Goal: Task Accomplishment & Management: Use online tool/utility

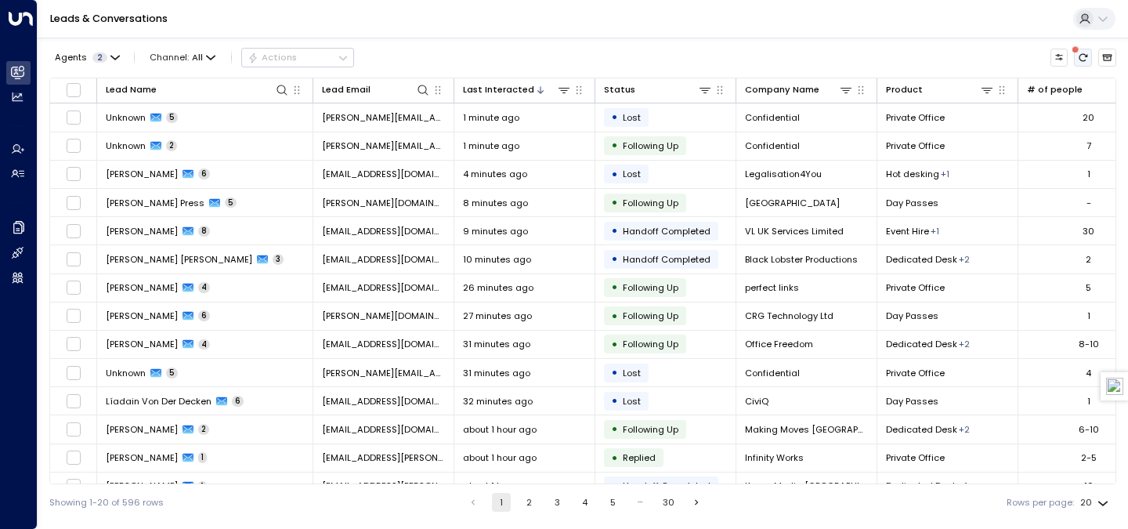
click at [1078, 59] on icon "There are new threads available. Refresh the grid to view the latest updates." at bounding box center [1083, 57] width 10 height 10
click at [71, 60] on span "Agents" at bounding box center [71, 57] width 32 height 9
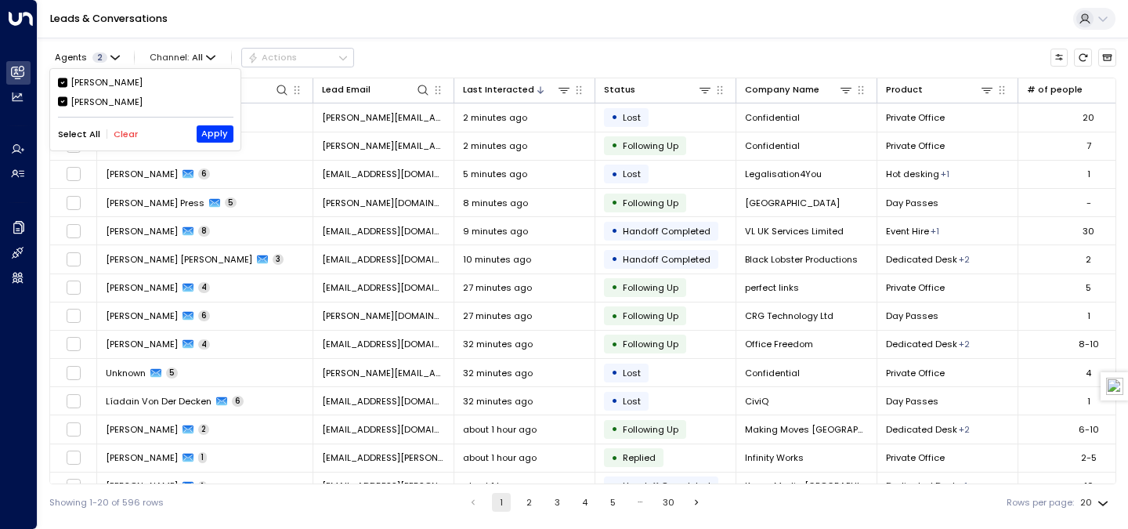
click at [72, 58] on div at bounding box center [564, 264] width 1128 height 529
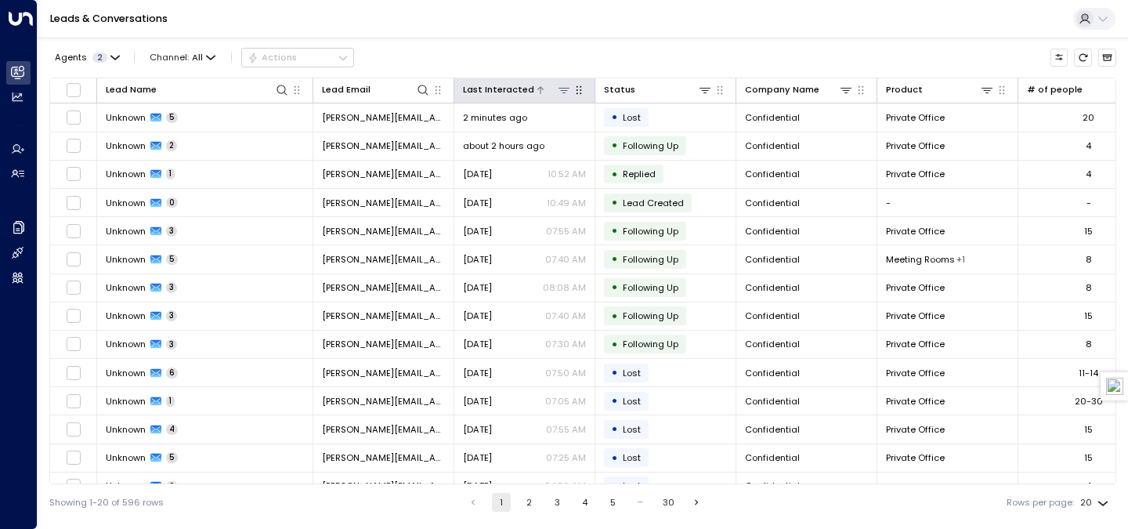
click at [536, 85] on div at bounding box center [552, 89] width 37 height 15
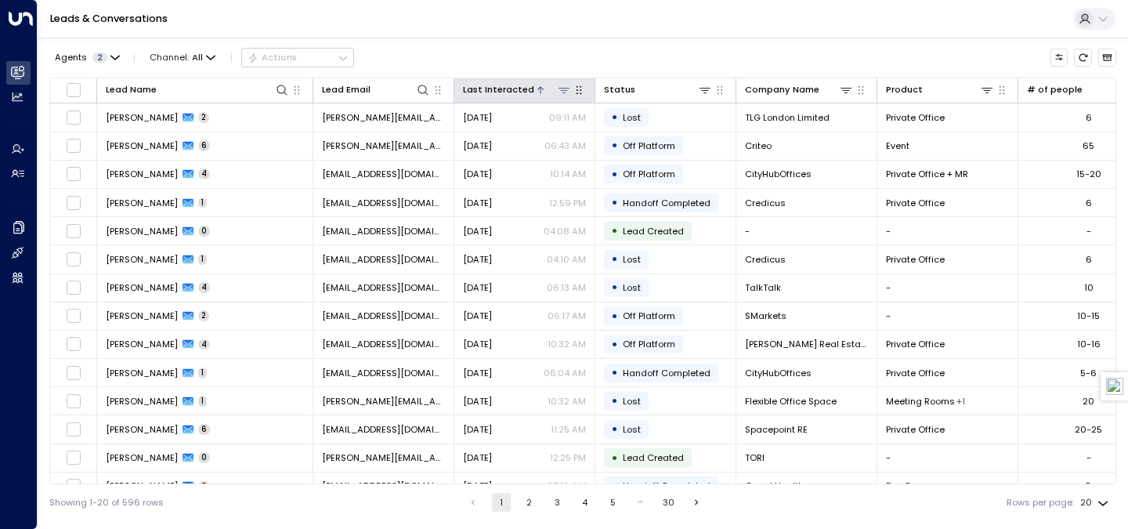
click at [536, 85] on div at bounding box center [552, 89] width 37 height 15
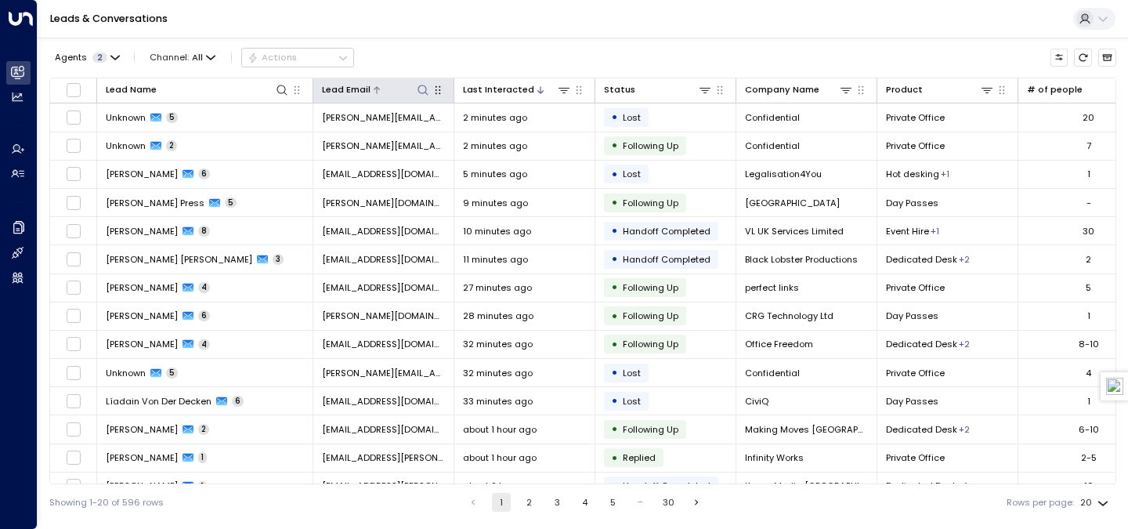
click at [427, 95] on icon at bounding box center [423, 90] width 13 height 13
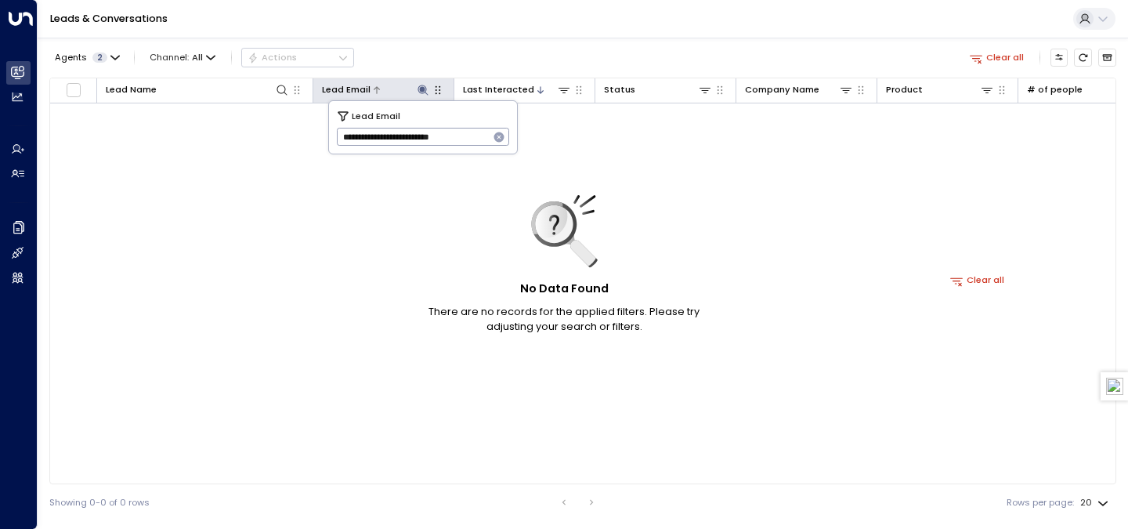
type input "**********"
click at [547, 26] on div "Leads & Conversations" at bounding box center [583, 19] width 1091 height 38
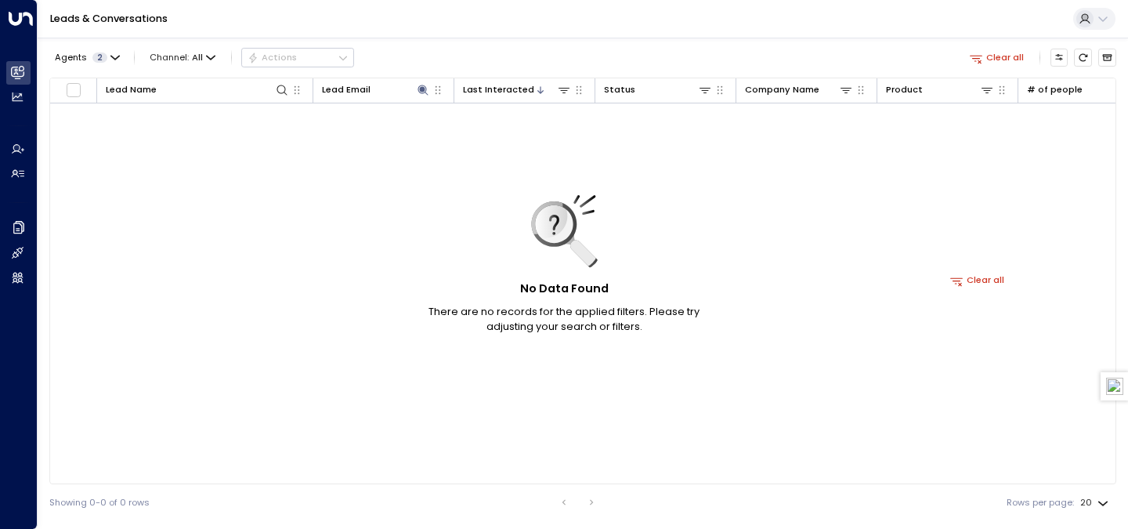
click at [1001, 55] on button "Clear all" at bounding box center [997, 57] width 65 height 17
